Goal: Information Seeking & Learning: Learn about a topic

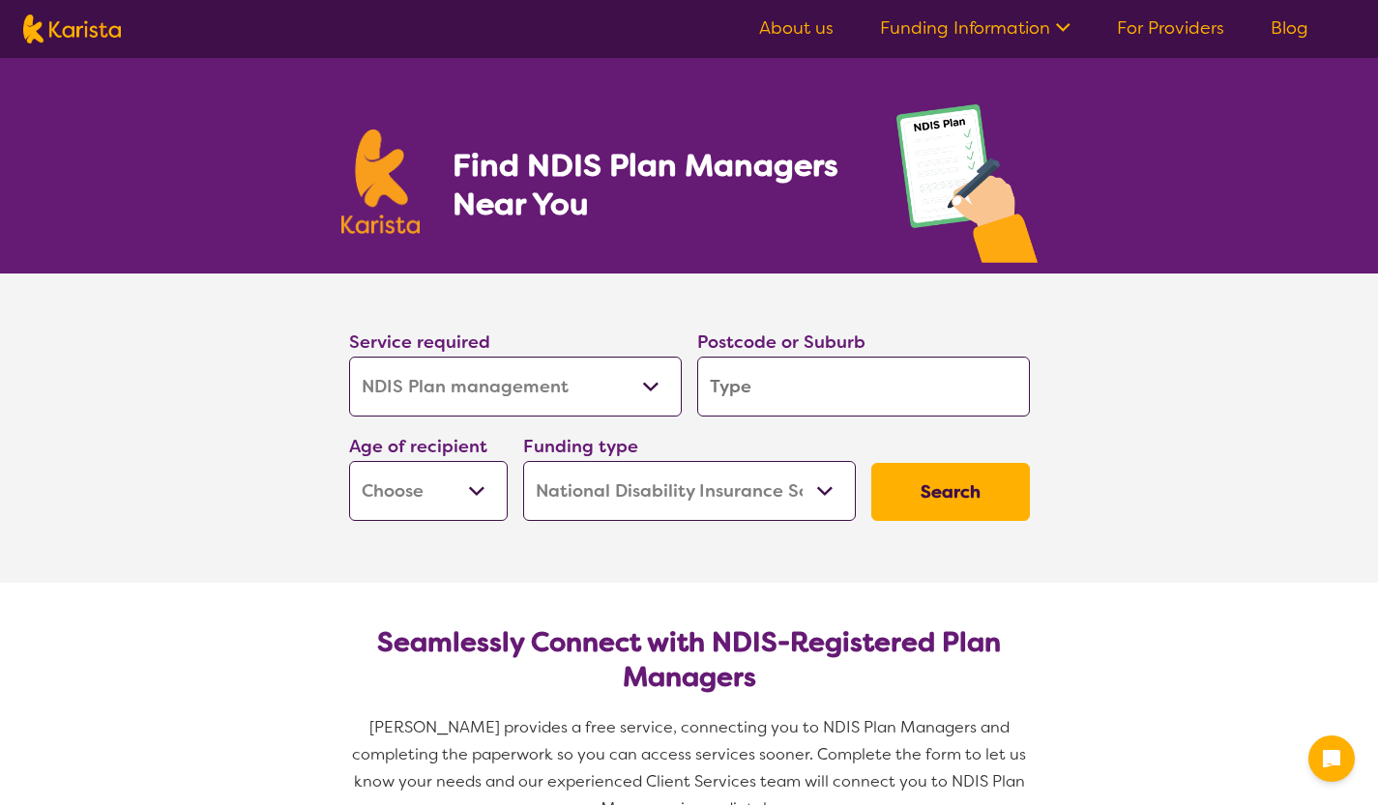
select select "NDIS Plan management"
select select "NDIS"
select select "NDIS Plan management"
select select "NDIS"
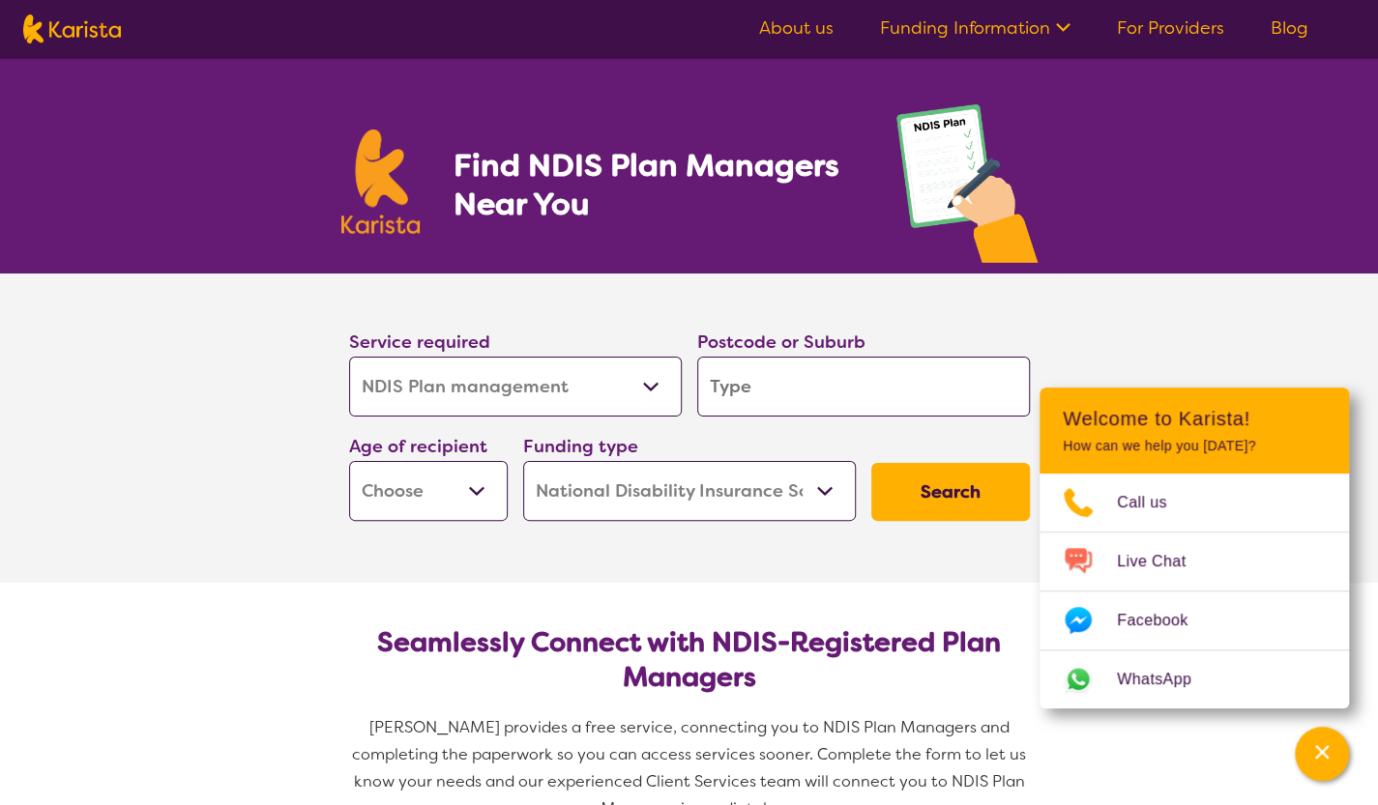
click at [783, 398] on input "search" at bounding box center [863, 387] width 333 height 60
type input "2298"
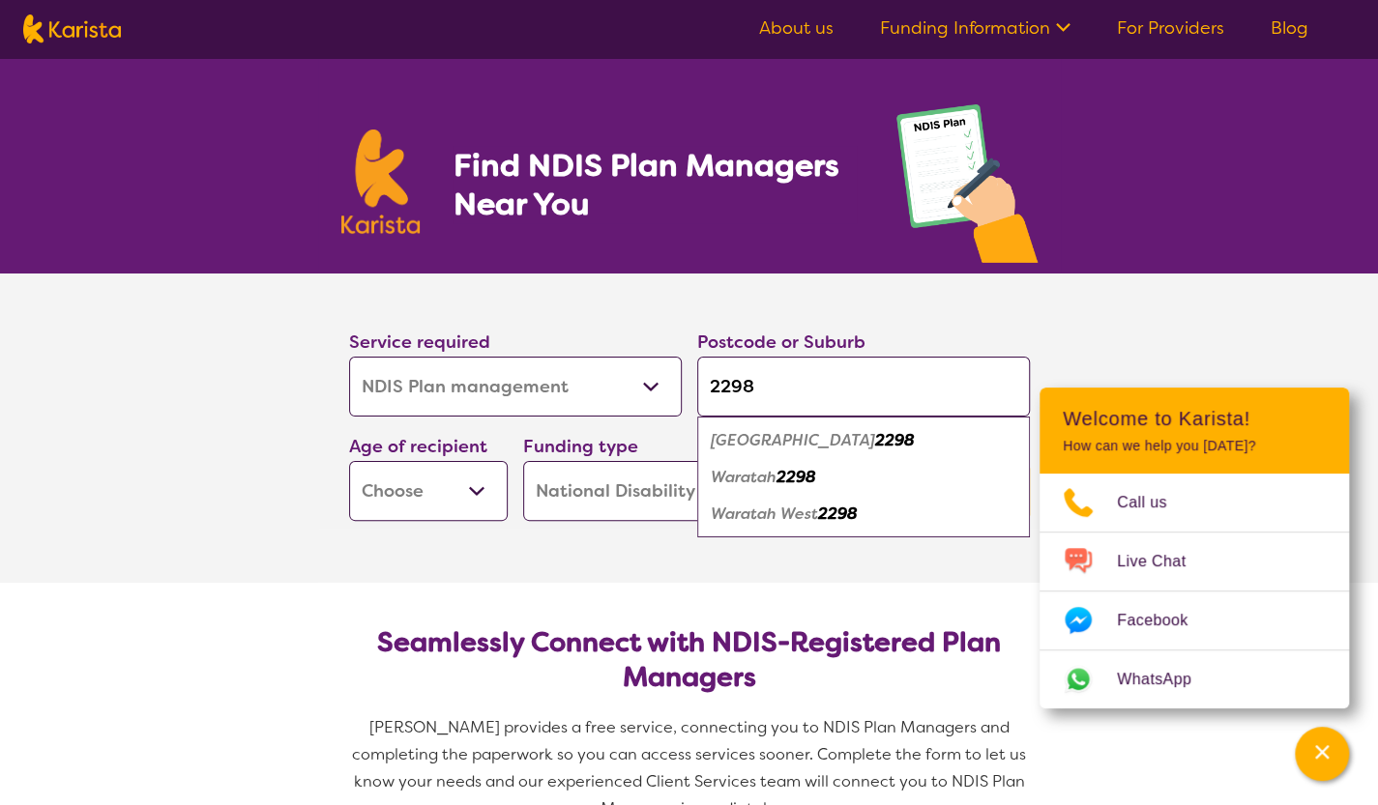
click at [478, 485] on select "Early Childhood - 0 to 9 Child - 10 to 11 Adolescent - 12 to 17 Adult - 18 to 6…" at bounding box center [428, 491] width 159 height 60
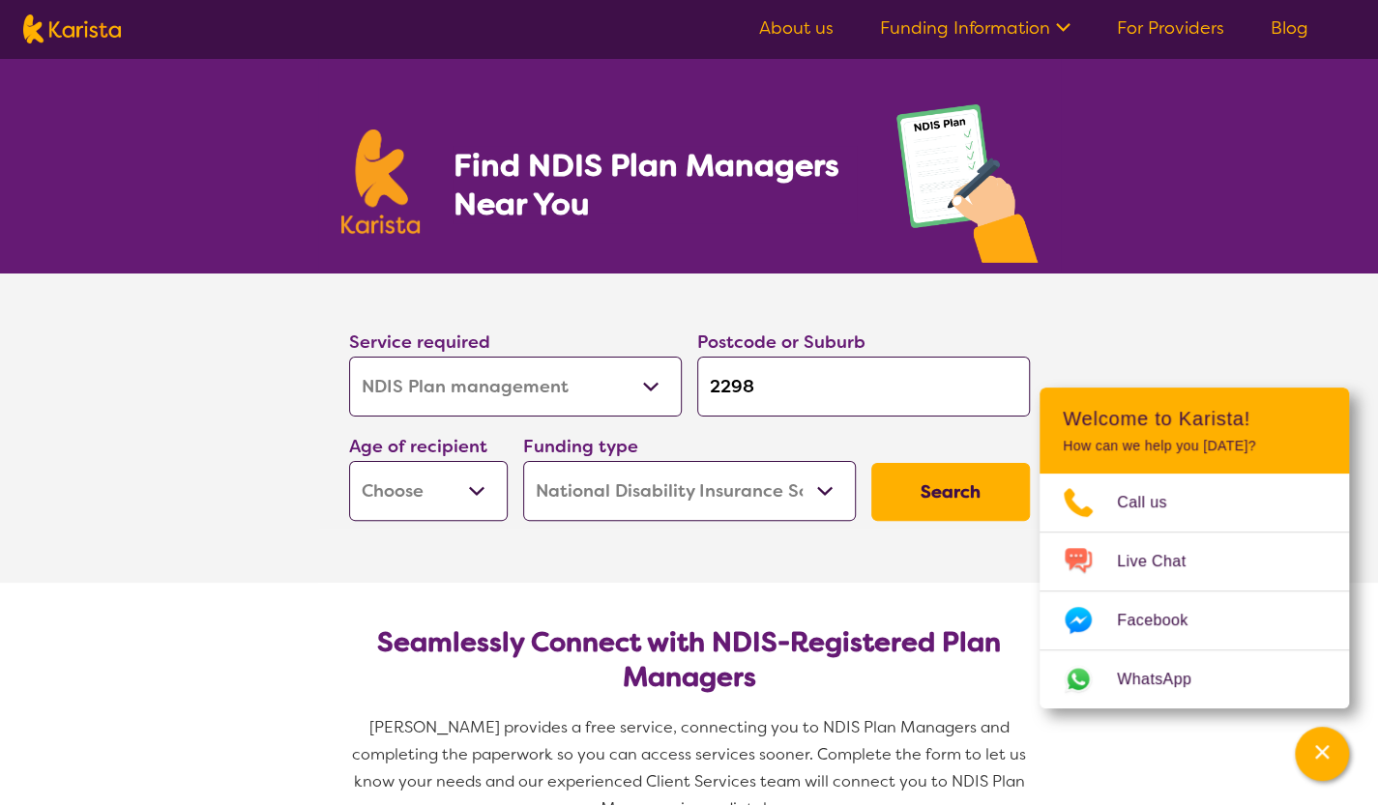
select select "EC"
click at [349, 461] on select "Early Childhood - 0 to 9 Child - 10 to 11 Adolescent - 12 to 17 Adult - 18 to 6…" at bounding box center [428, 491] width 159 height 60
select select "EC"
click at [934, 492] on button "Search" at bounding box center [950, 492] width 159 height 58
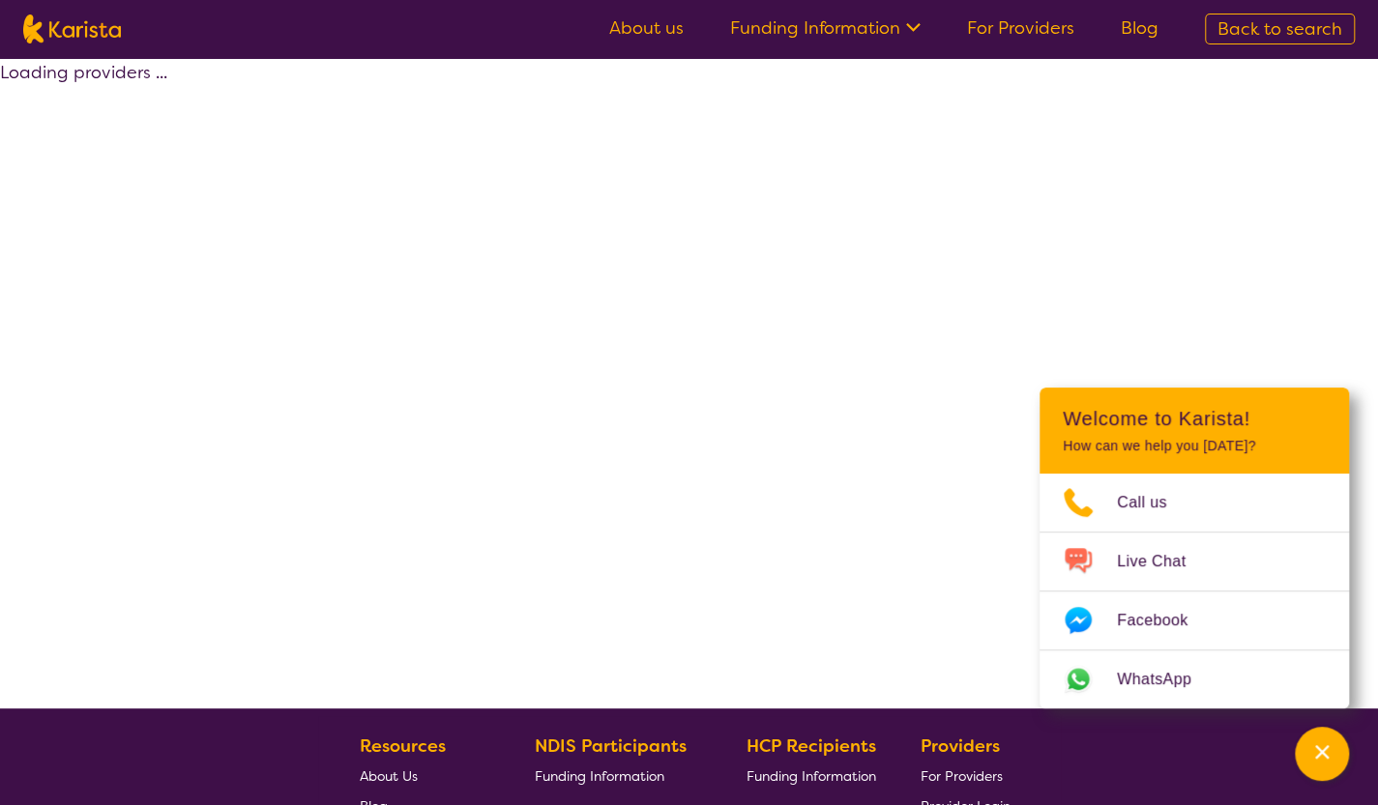
select select "by_score"
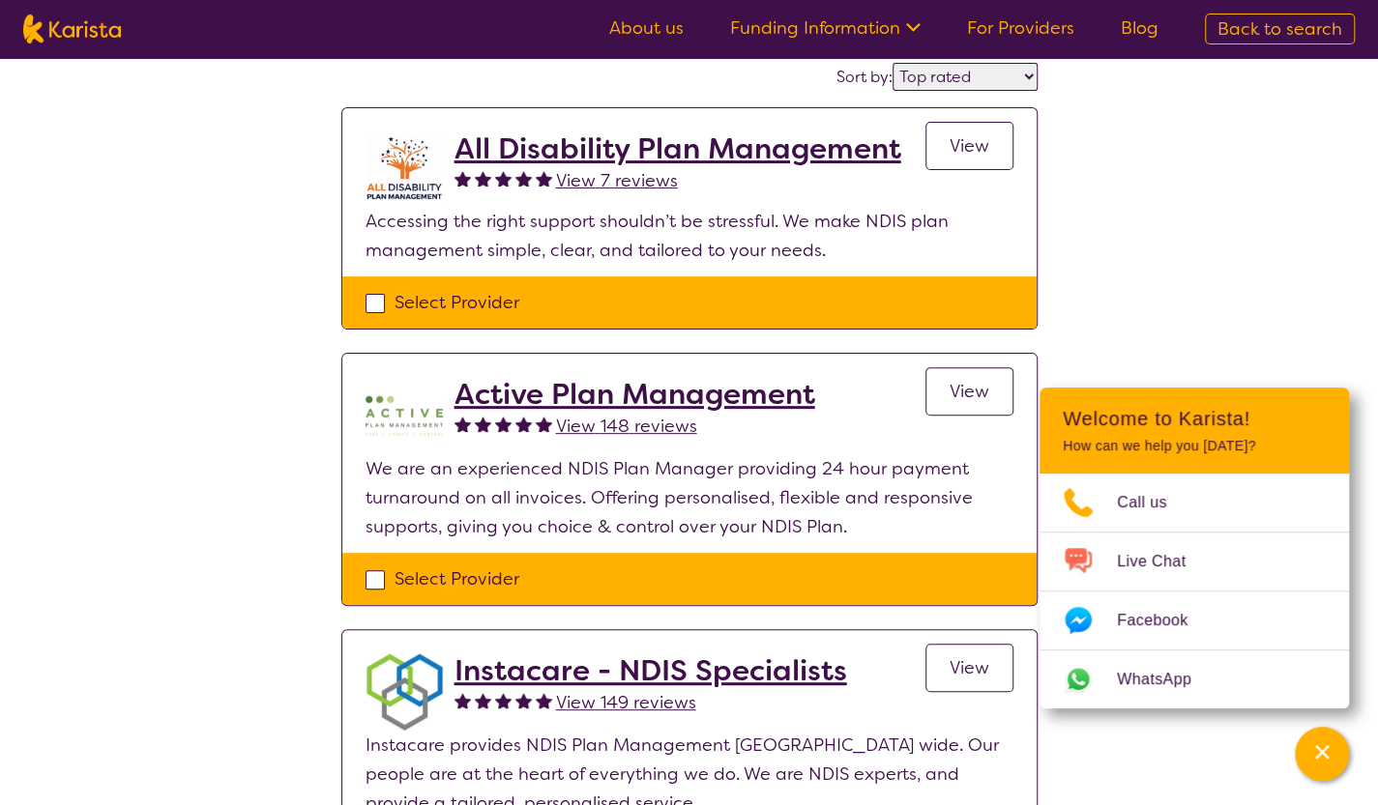
scroll to position [193, 0]
